Goal: Task Accomplishment & Management: Use online tool/utility

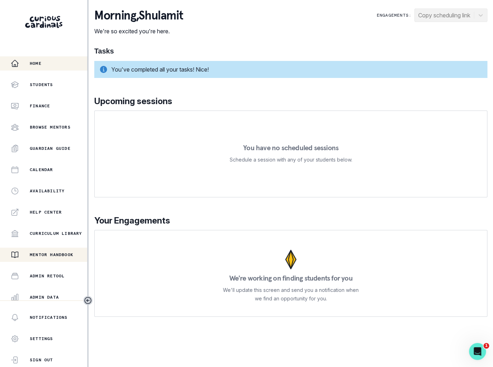
scroll to position [67, 0]
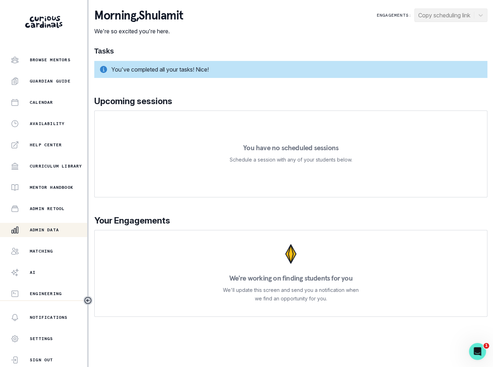
click at [65, 231] on div "Admin Data" at bounding box center [49, 230] width 77 height 9
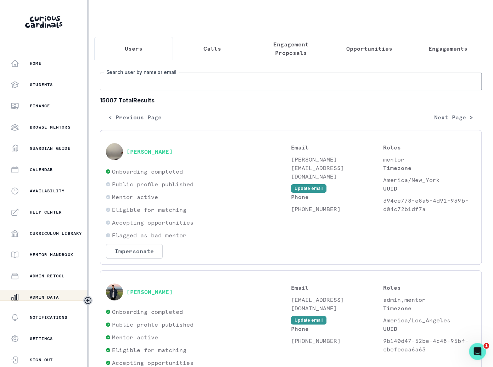
click at [186, 84] on input "Search user by name or email" at bounding box center [291, 82] width 382 height 18
type input "[PERSON_NAME]"
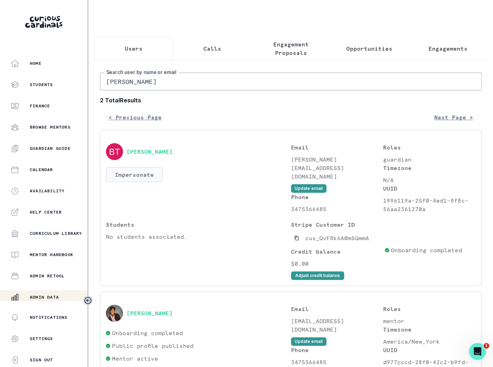
click at [141, 168] on button "Impersonate" at bounding box center [134, 174] width 57 height 15
click at [218, 167] on div "[PERSON_NAME] Impersonate Confirmation Are you sure? Impersonating means that w…" at bounding box center [198, 178] width 185 height 70
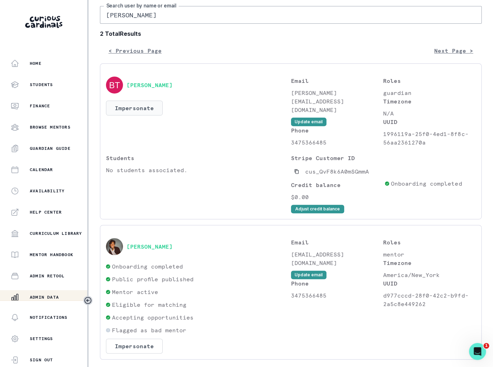
scroll to position [92, 0]
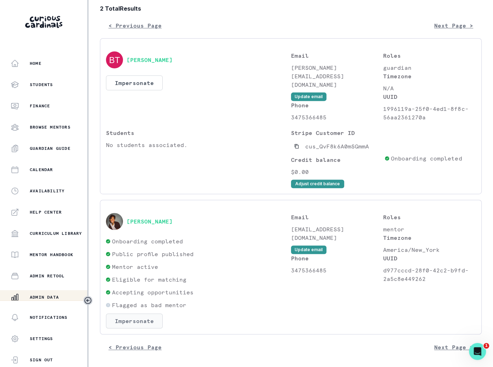
click at [145, 317] on button "Impersonate" at bounding box center [134, 321] width 57 height 15
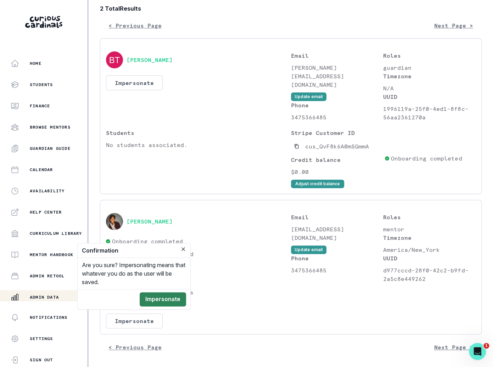
click at [172, 301] on button "Impersonate" at bounding box center [163, 299] width 46 height 14
